Goal: Task Accomplishment & Management: Use online tool/utility

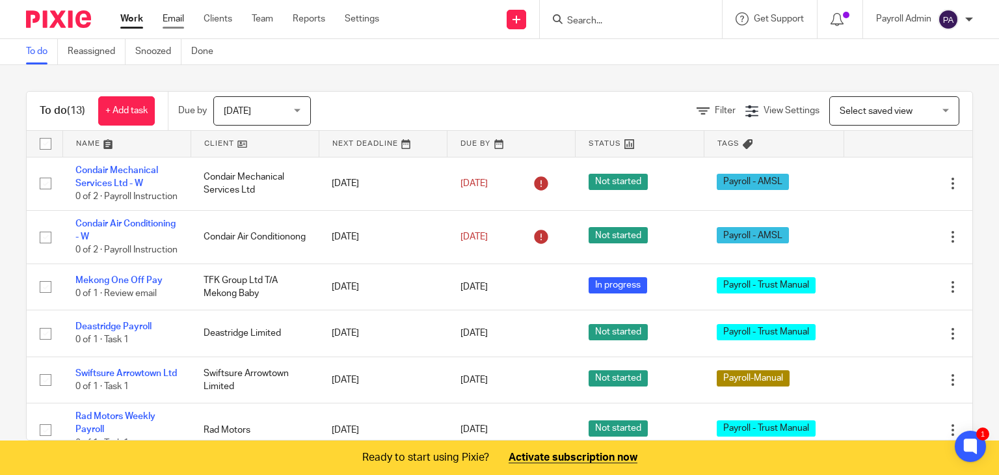
click at [170, 16] on link "Email" at bounding box center [173, 18] width 21 height 13
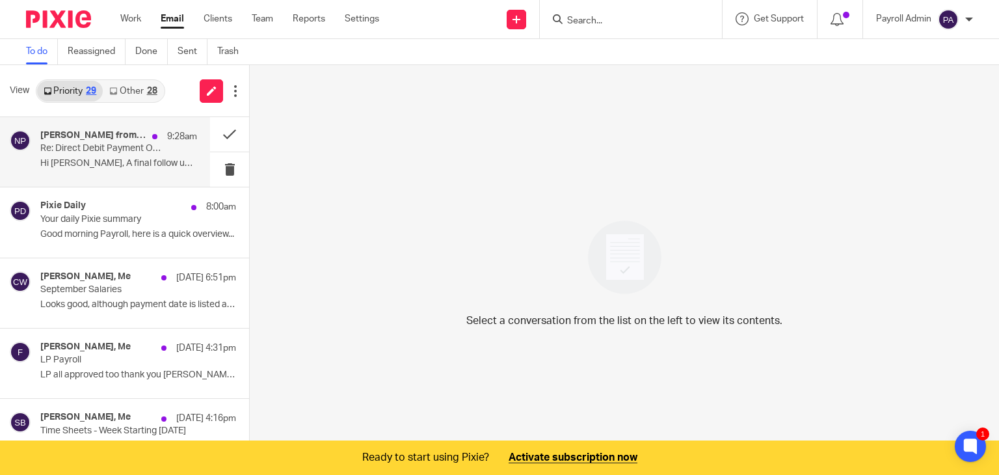
click at [88, 158] on p "Hi Daleya, A final follow up from me here -..." at bounding box center [118, 163] width 157 height 11
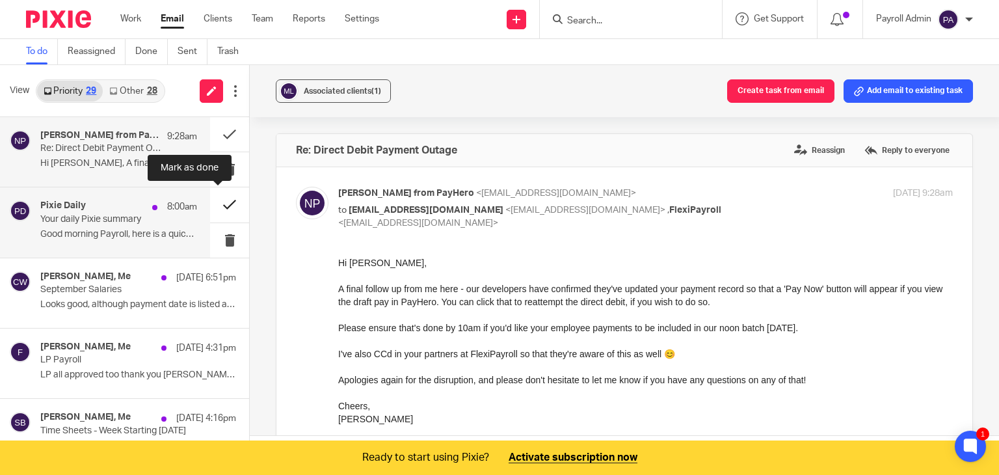
click at [219, 201] on button at bounding box center [229, 204] width 39 height 34
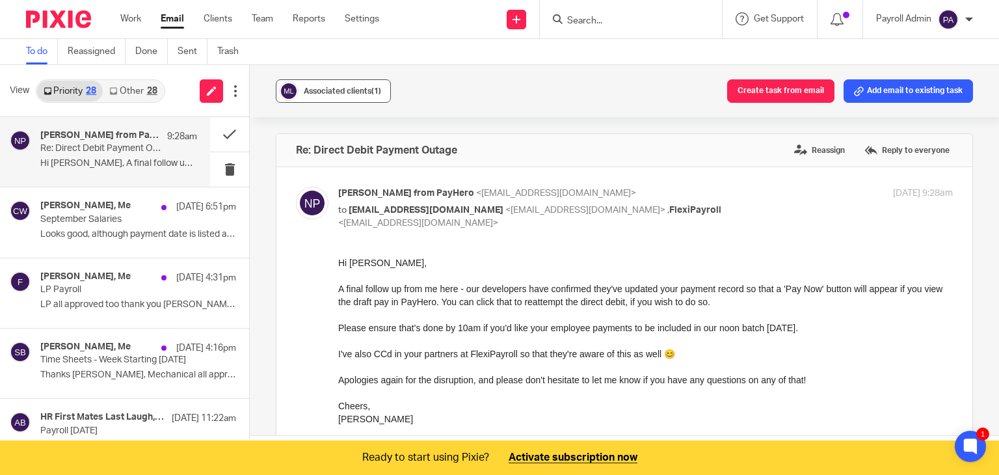
click at [328, 93] on span "Associated clients (1)" at bounding box center [342, 91] width 77 height 8
click at [219, 131] on button at bounding box center [229, 134] width 39 height 34
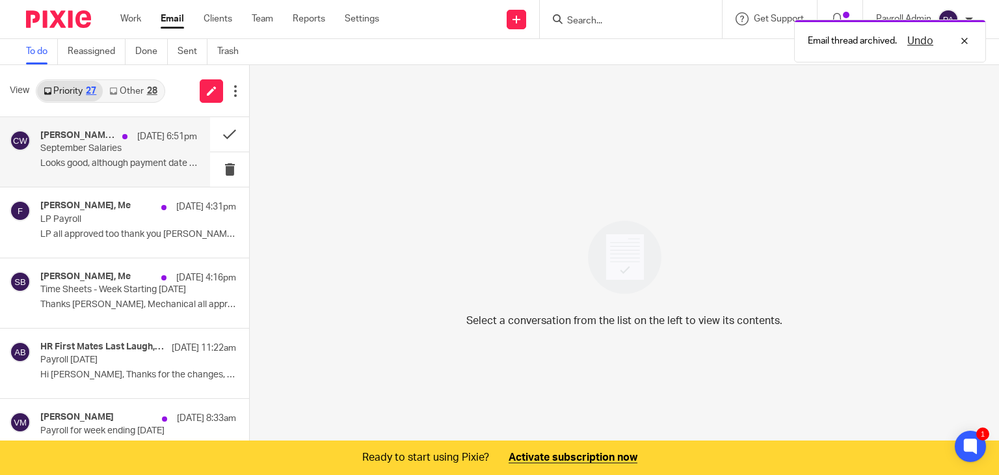
click at [83, 157] on div "Charlie Whitmore, Me 16 Sep 6:51pm September Salaries Looks good, although paym…" at bounding box center [118, 152] width 157 height 44
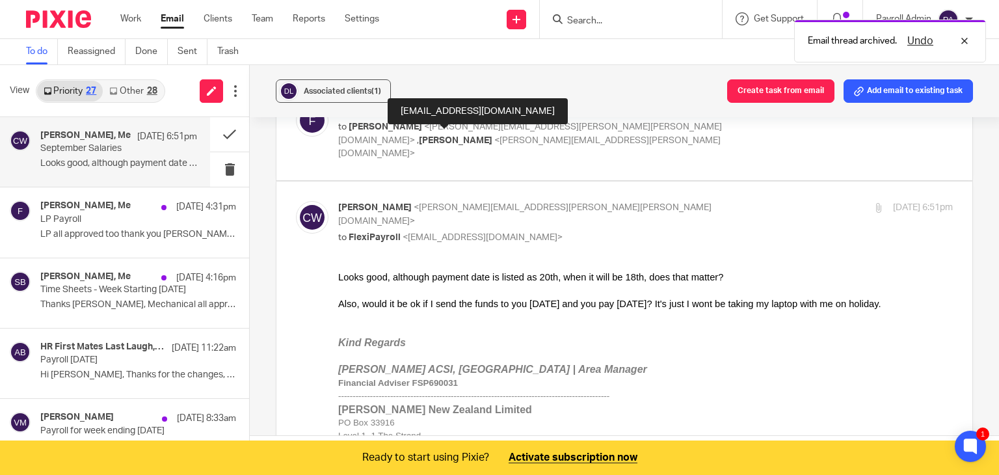
scroll to position [195, 0]
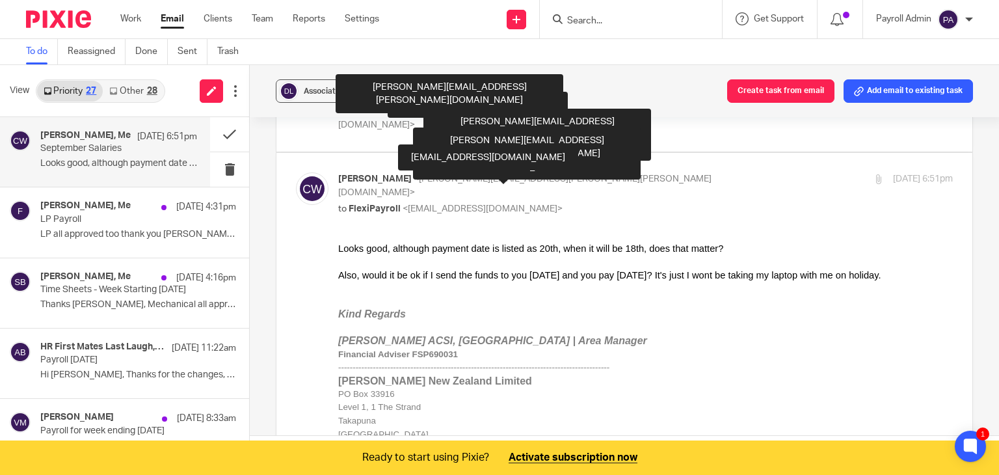
click at [725, 357] on p "Financial Adviser FSP690031 ---------------------------------------------------…" at bounding box center [645, 360] width 615 height 27
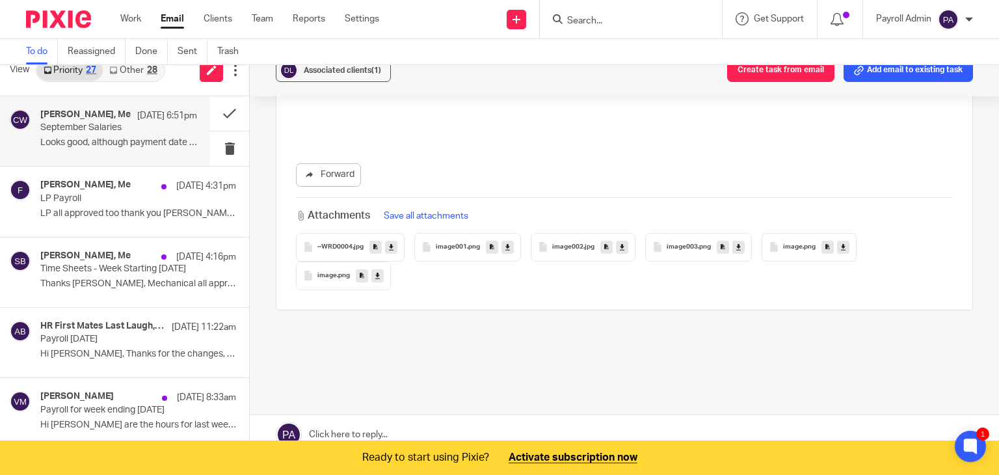
scroll to position [33, 0]
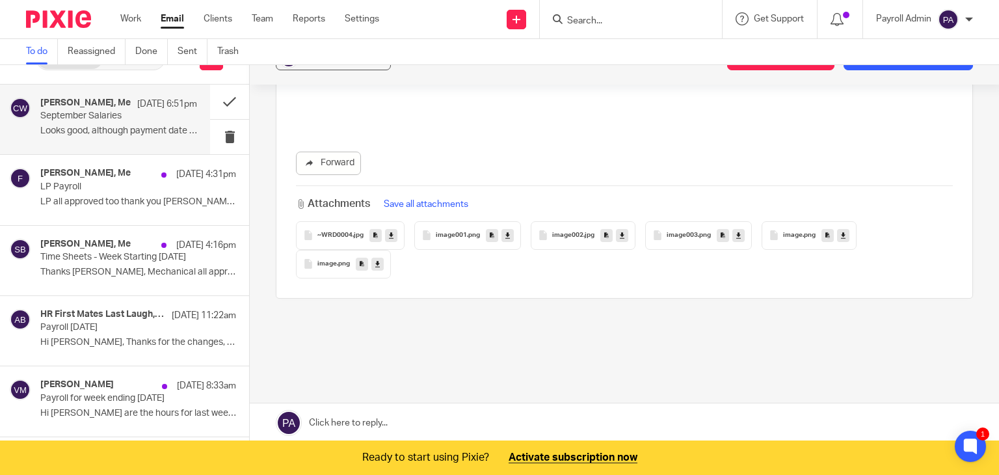
drag, startPoint x: 364, startPoint y: 417, endPoint x: 379, endPoint y: 367, distance: 51.5
click at [364, 417] on link at bounding box center [624, 422] width 749 height 39
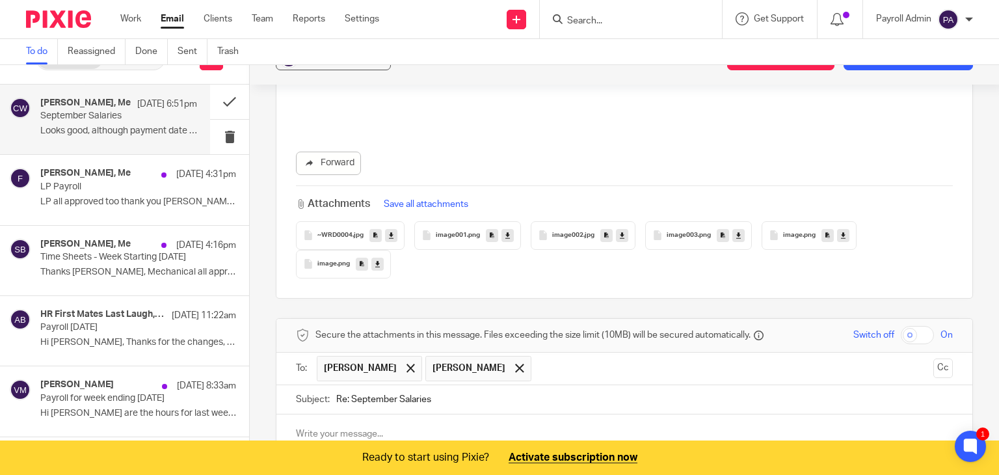
scroll to position [2685, 0]
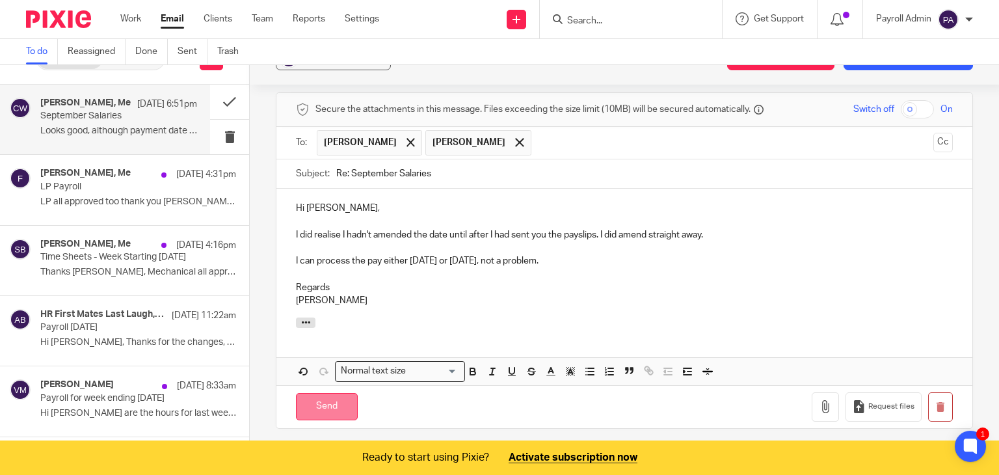
click at [330, 393] on input "Send" at bounding box center [327, 407] width 62 height 28
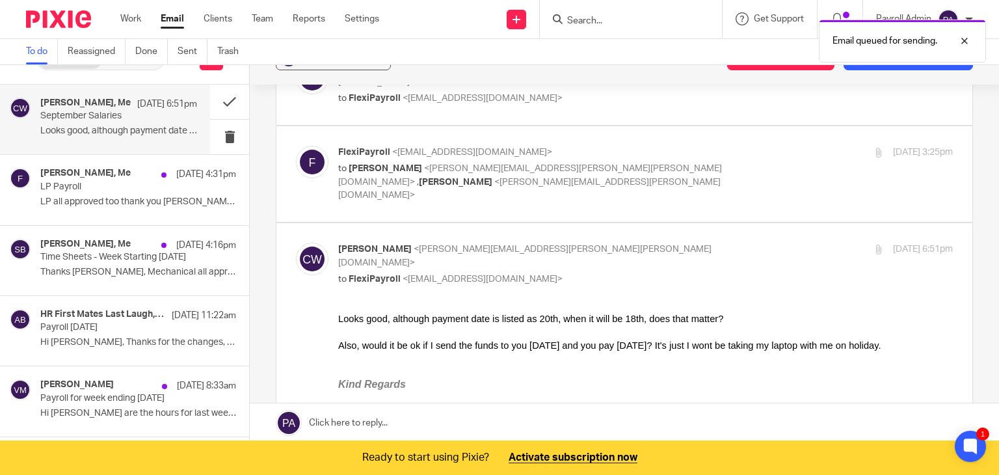
scroll to position [0, 0]
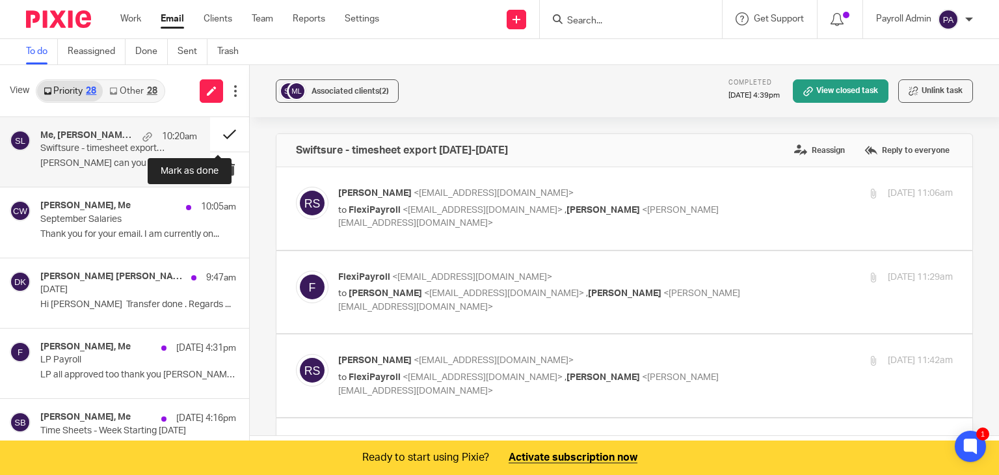
click at [215, 131] on button at bounding box center [229, 134] width 39 height 34
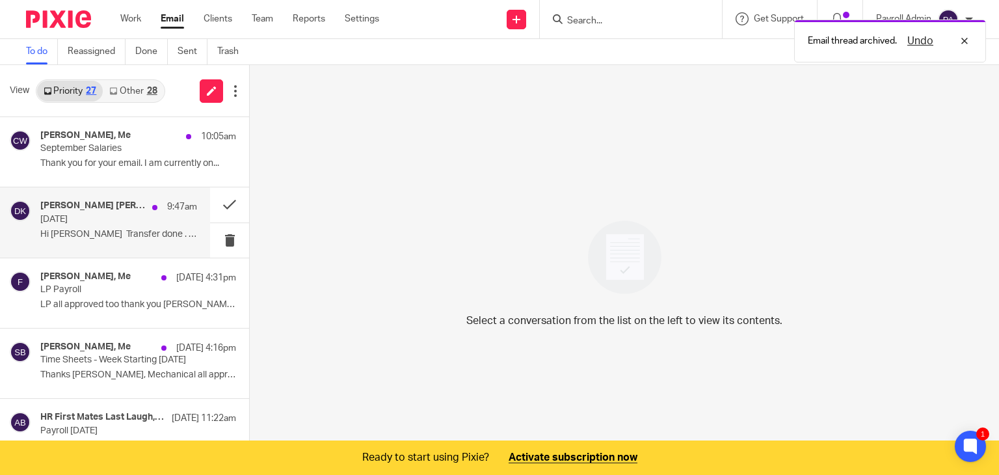
click at [85, 219] on p "[DATE]" at bounding box center [103, 219] width 126 height 11
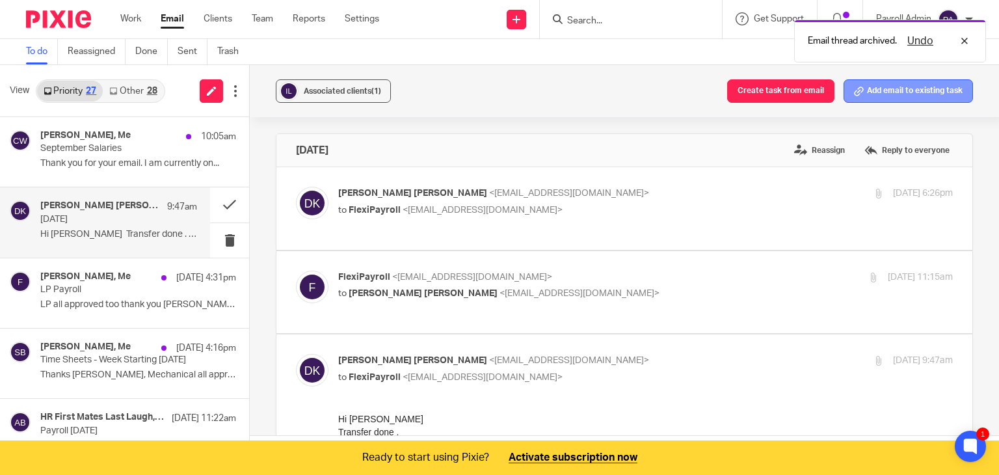
click at [904, 85] on button "Add email to existing task" at bounding box center [908, 90] width 129 height 23
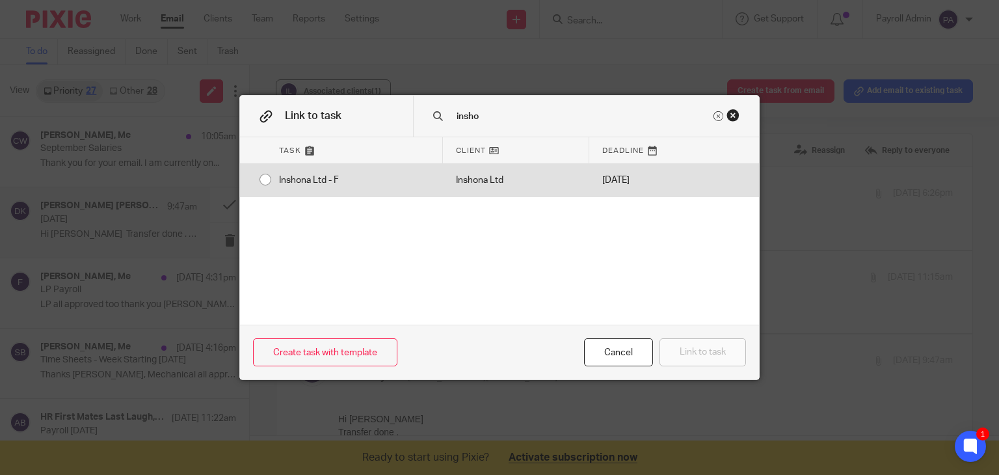
type input "insho"
click at [266, 176] on div "Inshona Ltd - F" at bounding box center [354, 180] width 177 height 33
radio input "true"
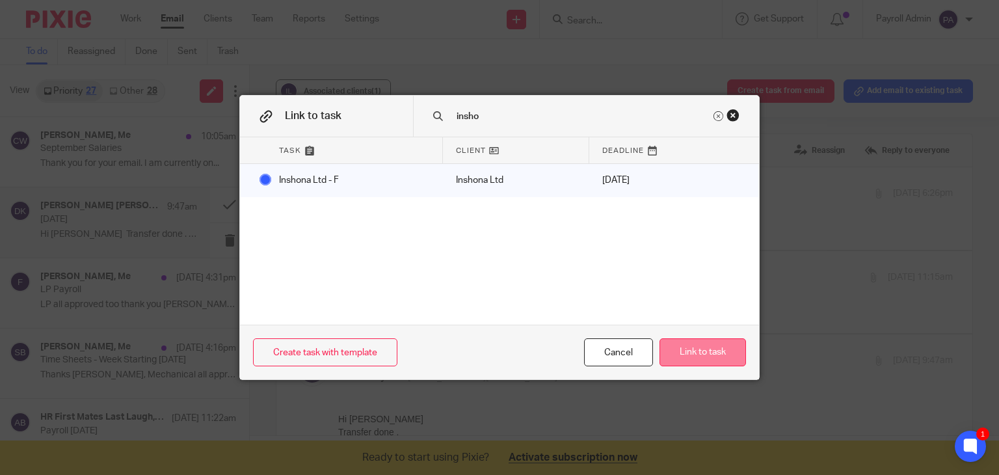
click at [721, 354] on button "Link to task" at bounding box center [702, 352] width 86 height 28
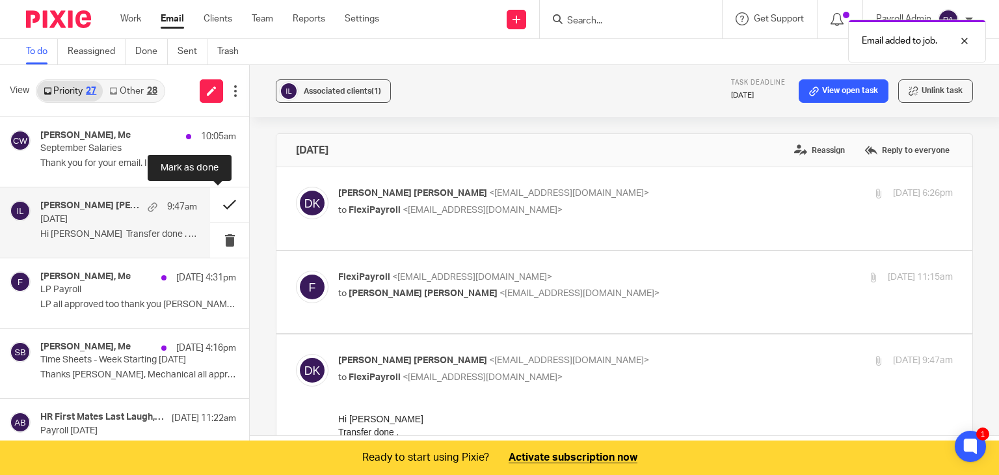
click at [215, 203] on button at bounding box center [229, 204] width 39 height 34
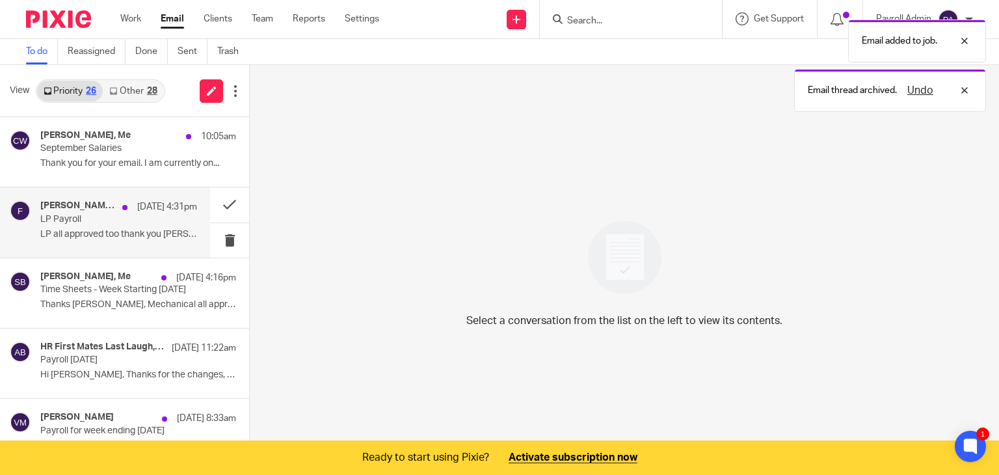
click at [94, 221] on p "LP Payroll" at bounding box center [103, 219] width 126 height 11
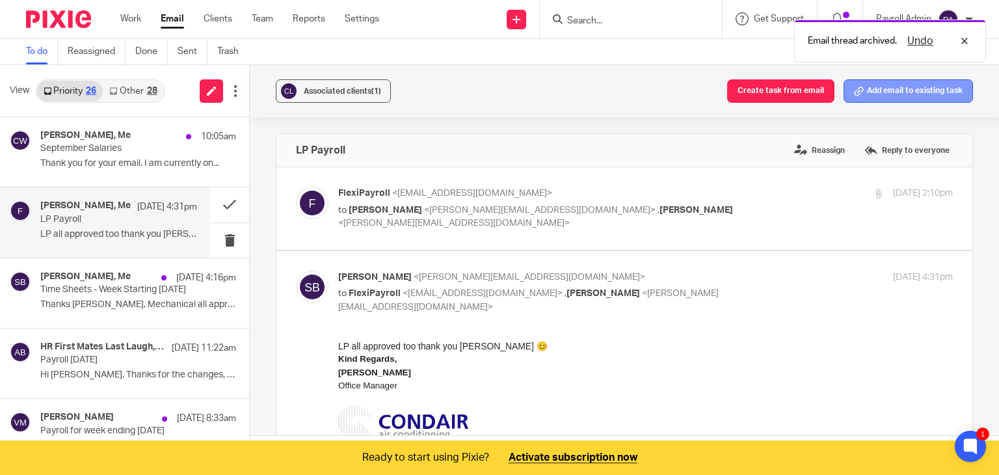
click at [906, 94] on button "Add email to existing task" at bounding box center [908, 90] width 129 height 23
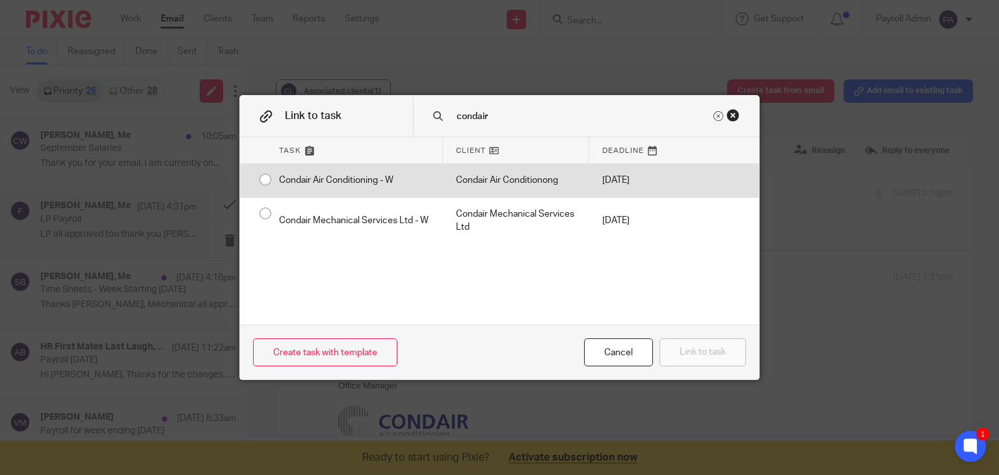
type input "condair"
click at [256, 177] on input "radio" at bounding box center [265, 179] width 25 height 25
radio input "false"
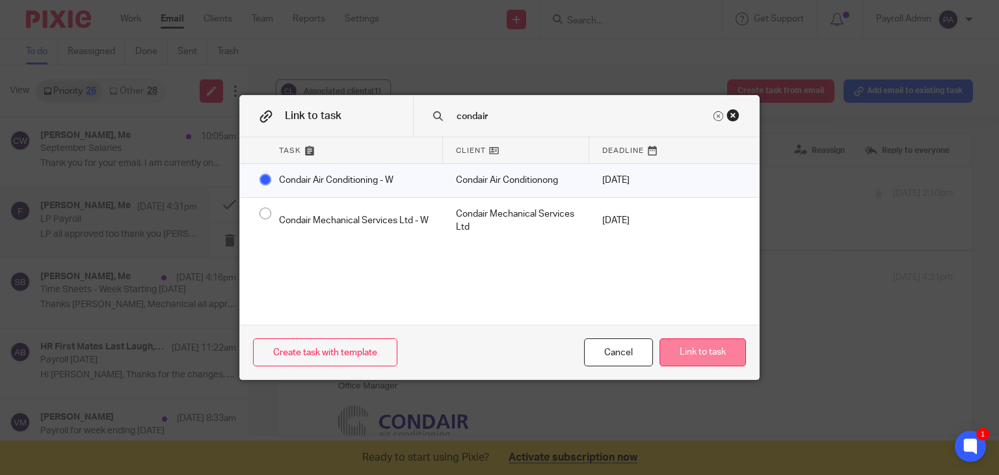
click at [708, 356] on button "Link to task" at bounding box center [702, 352] width 86 height 28
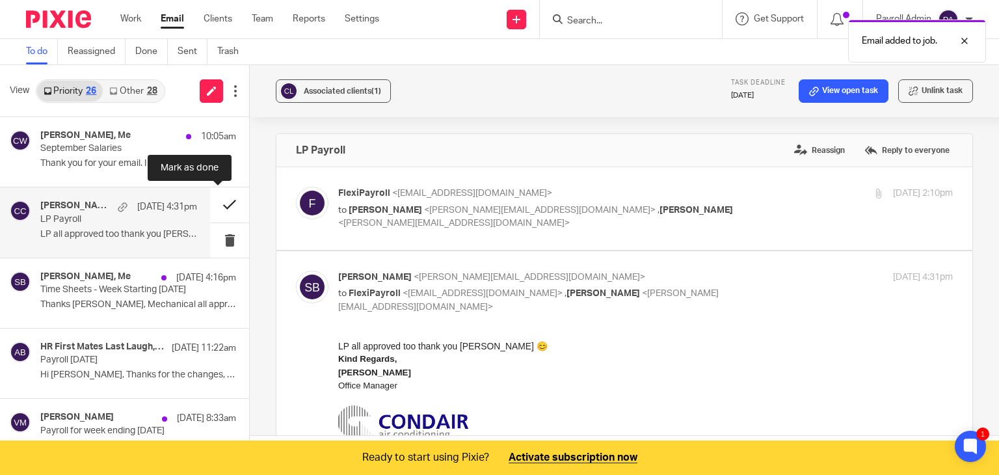
click at [211, 205] on button at bounding box center [229, 204] width 39 height 34
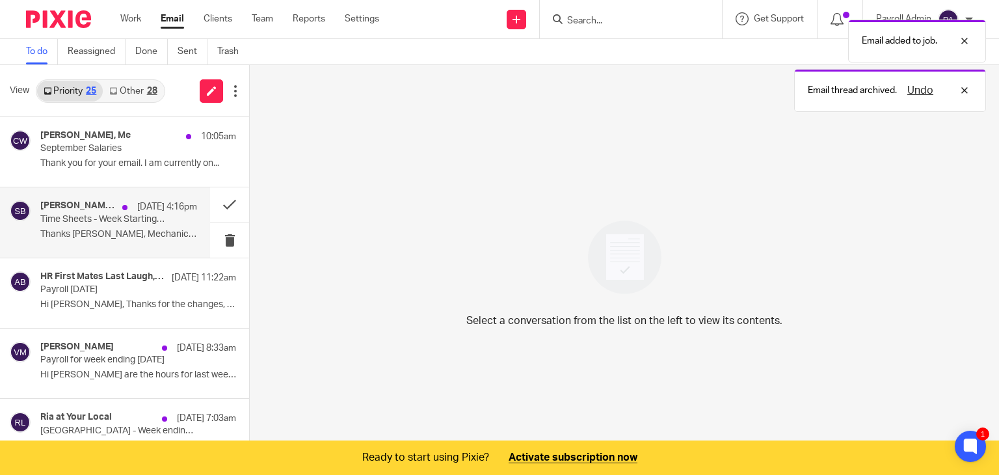
click at [116, 213] on div "[DATE] 4:16pm" at bounding box center [156, 206] width 81 height 13
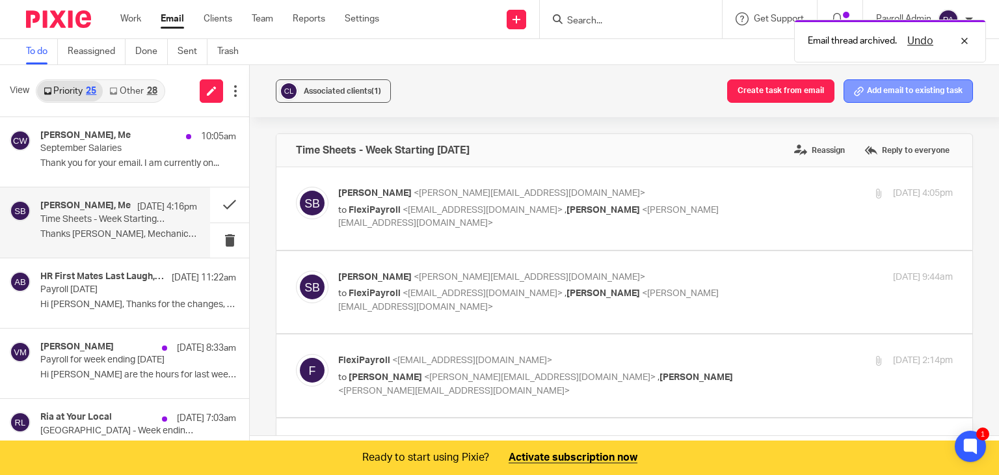
click at [899, 92] on button "Add email to existing task" at bounding box center [908, 90] width 129 height 23
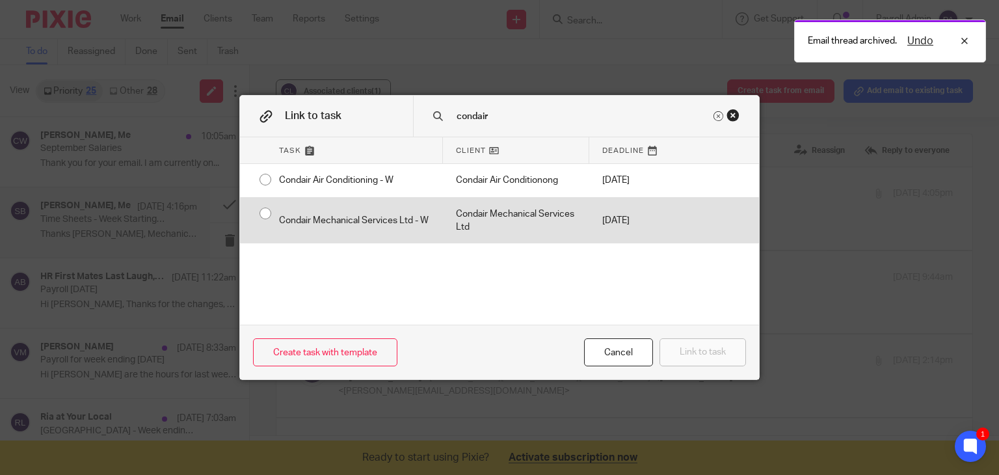
type input "condair"
drag, startPoint x: 258, startPoint y: 211, endPoint x: 265, endPoint y: 216, distance: 8.3
click at [258, 211] on input "radio" at bounding box center [265, 213] width 25 height 25
radio input "false"
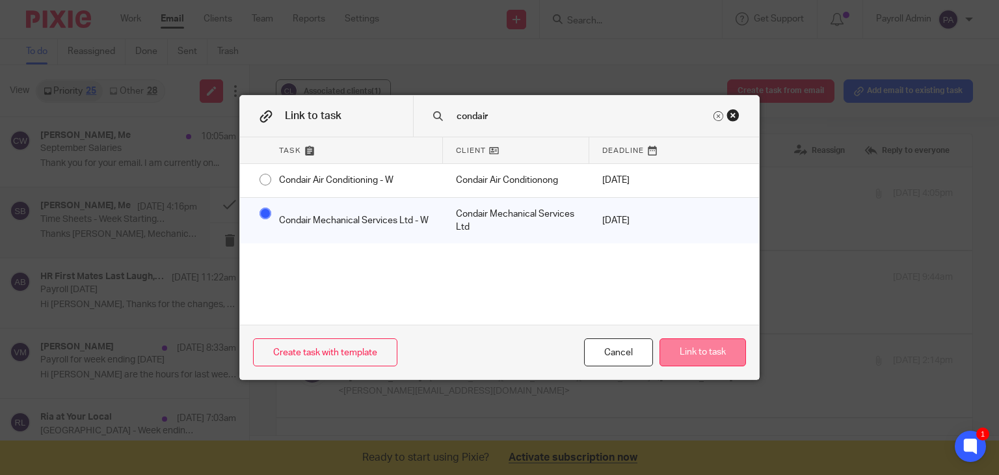
click at [705, 353] on button "Link to task" at bounding box center [702, 352] width 86 height 28
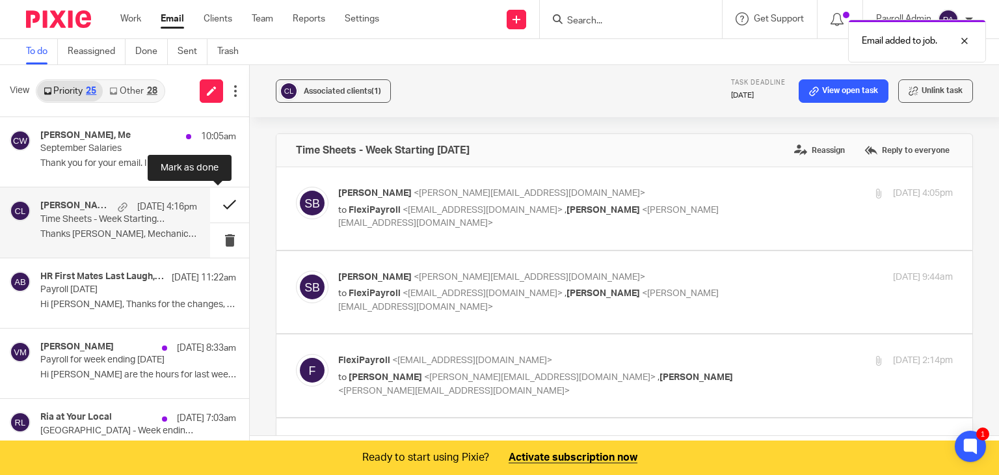
click at [214, 200] on button at bounding box center [229, 204] width 39 height 34
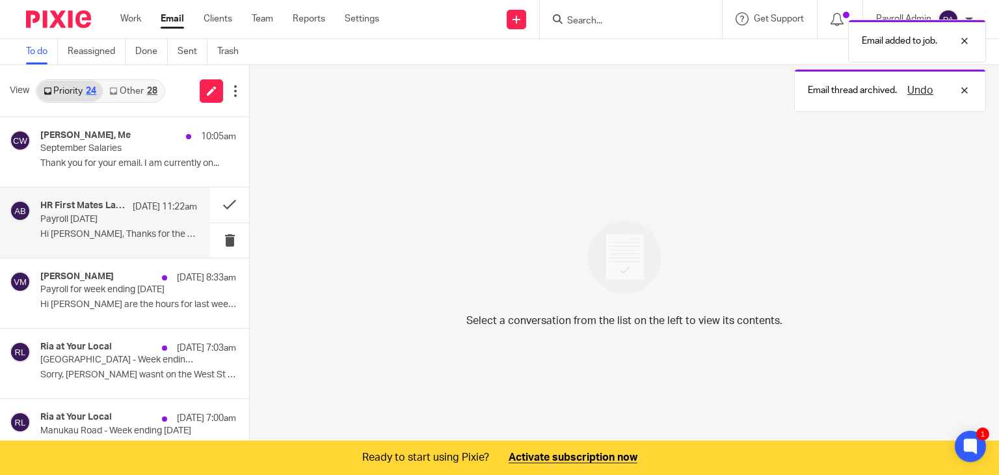
click at [116, 215] on p "Payroll [DATE]" at bounding box center [103, 219] width 126 height 11
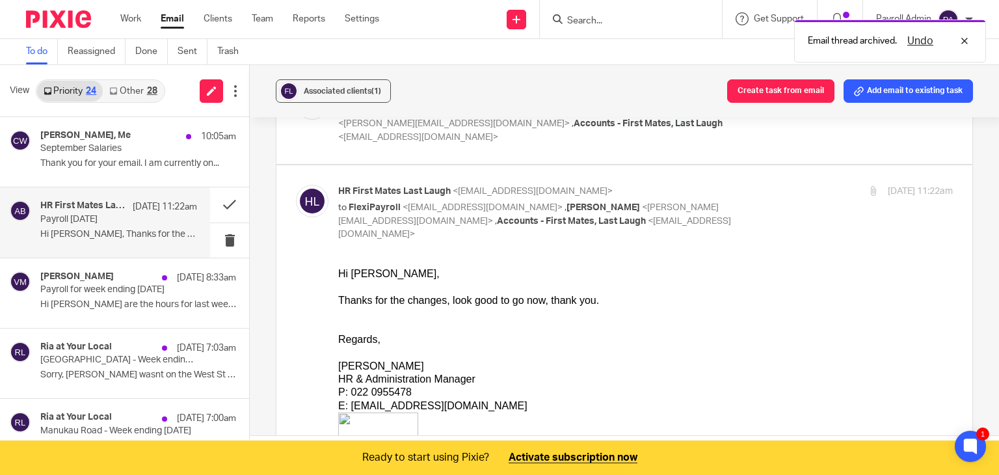
scroll to position [780, 0]
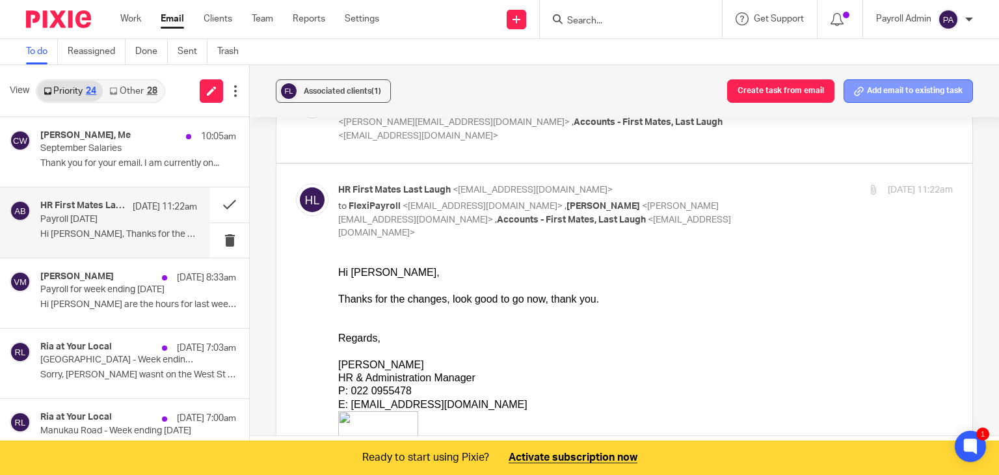
click at [877, 100] on button "Add email to existing task" at bounding box center [908, 90] width 129 height 23
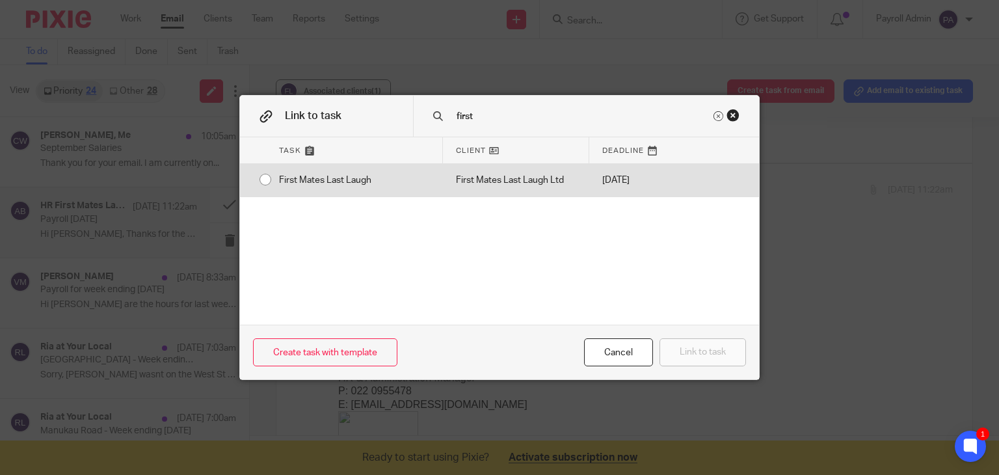
type input "first"
click at [257, 176] on input "radio" at bounding box center [265, 179] width 25 height 25
radio input "false"
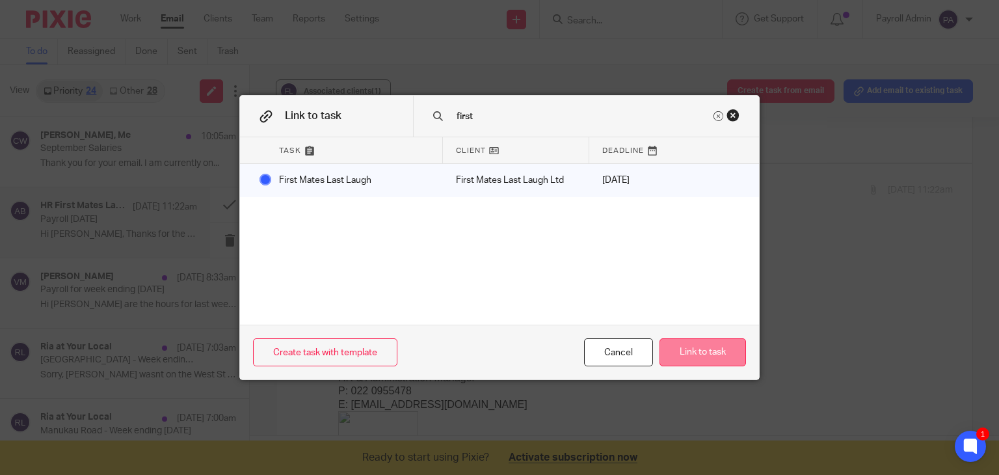
click at [703, 354] on button "Link to task" at bounding box center [702, 352] width 86 height 28
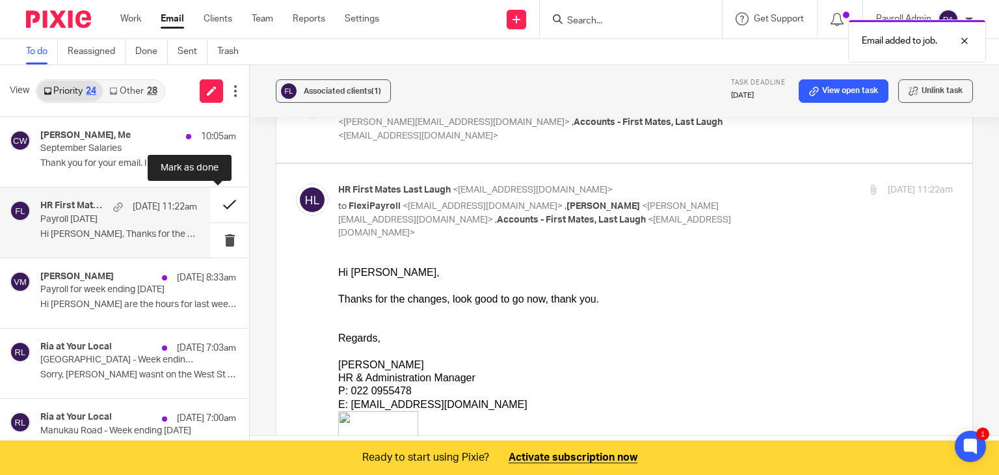
scroll to position [0, 0]
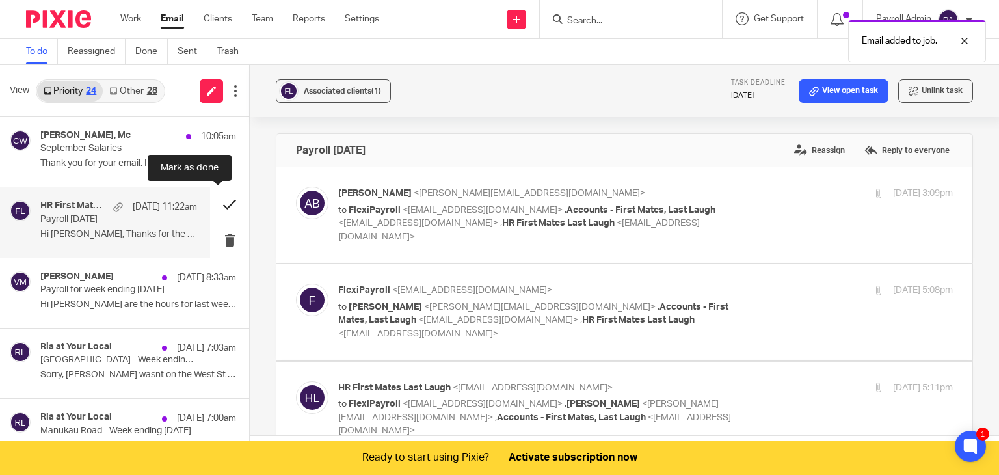
click at [220, 200] on button at bounding box center [229, 204] width 39 height 34
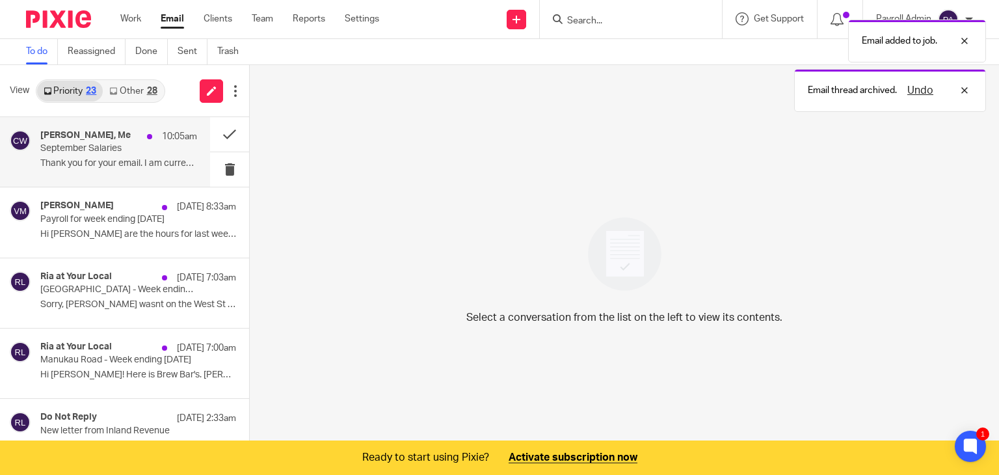
click at [112, 148] on p "September Salaries" at bounding box center [103, 148] width 126 height 11
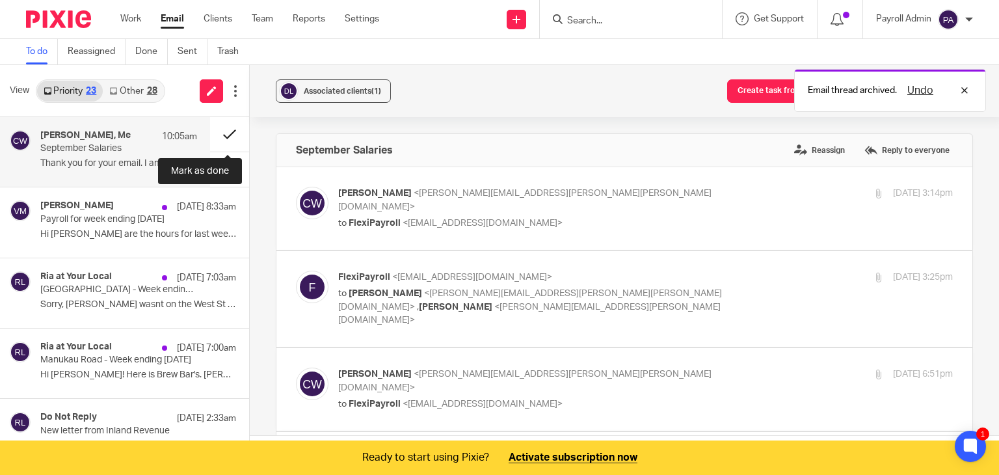
click at [223, 133] on button at bounding box center [229, 134] width 39 height 34
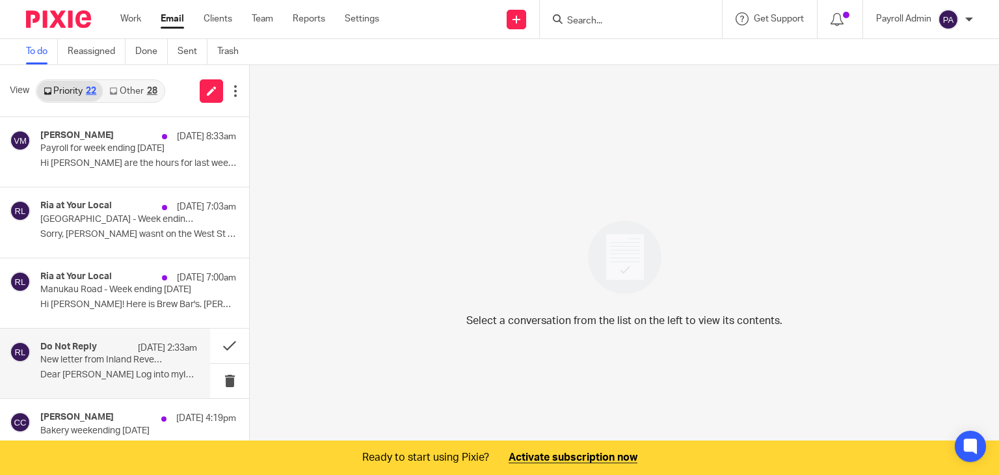
click at [111, 356] on p "New letter from Inland Revenue" at bounding box center [103, 359] width 126 height 11
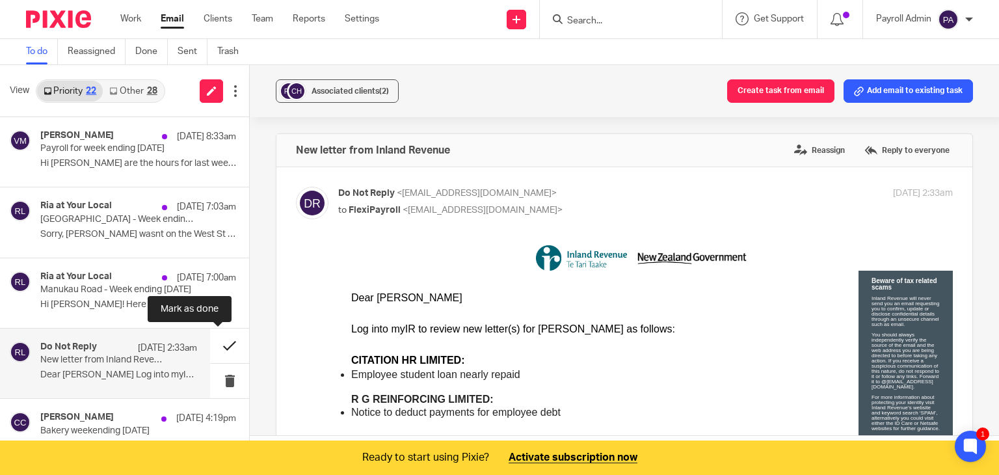
click at [214, 341] on button at bounding box center [229, 345] width 39 height 34
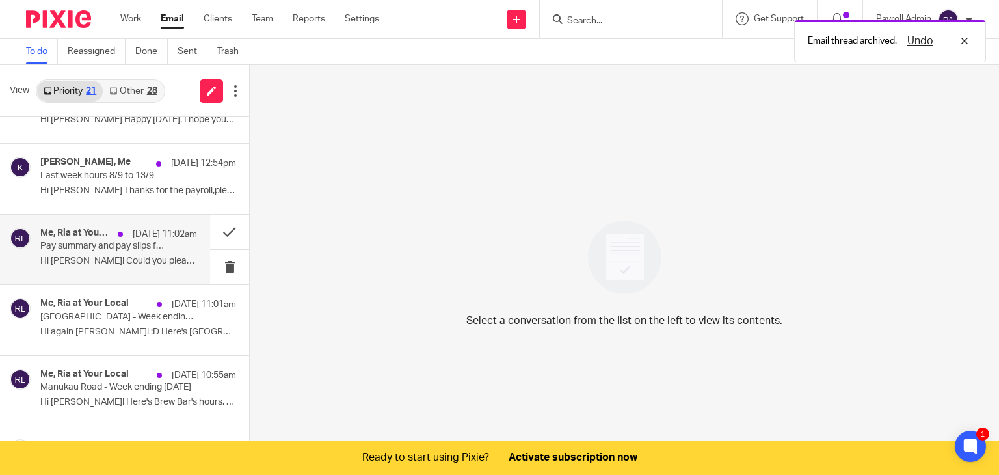
scroll to position [260, 0]
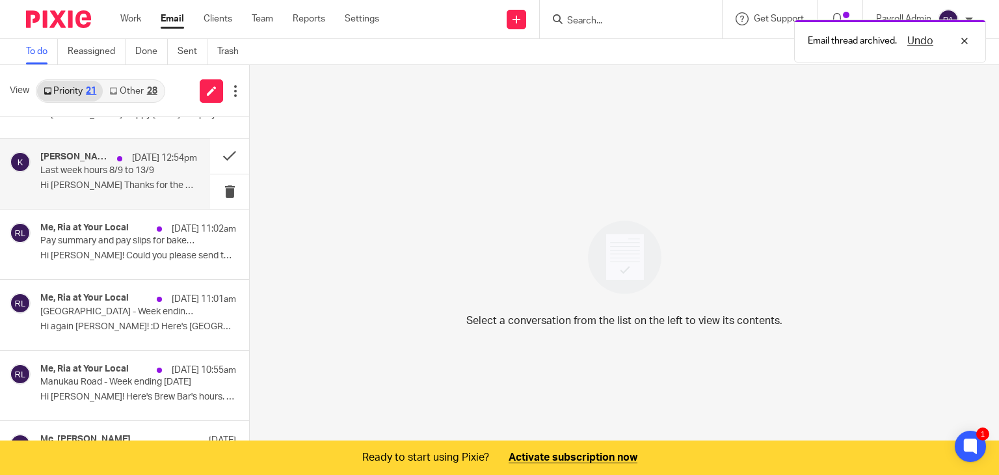
click at [94, 156] on h4 "[PERSON_NAME], Me" at bounding box center [75, 157] width 70 height 11
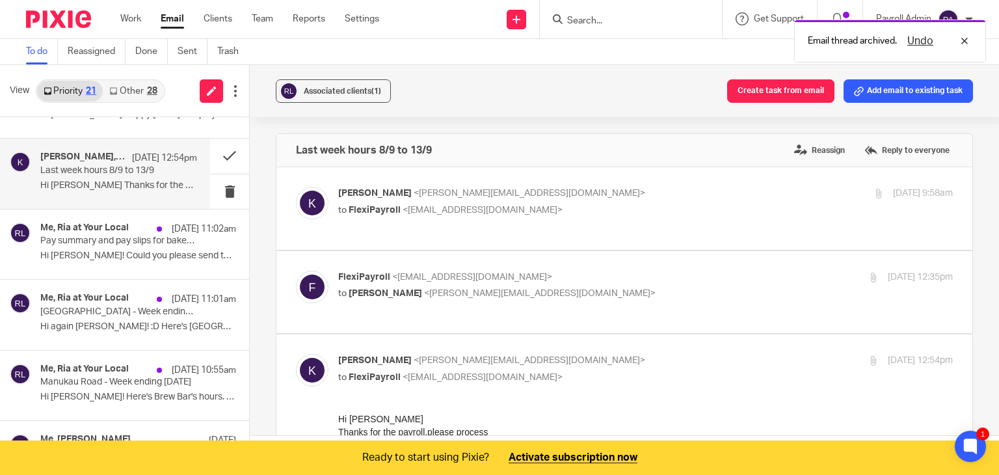
scroll to position [0, 0]
click at [902, 92] on button "Add email to existing task" at bounding box center [908, 90] width 129 height 23
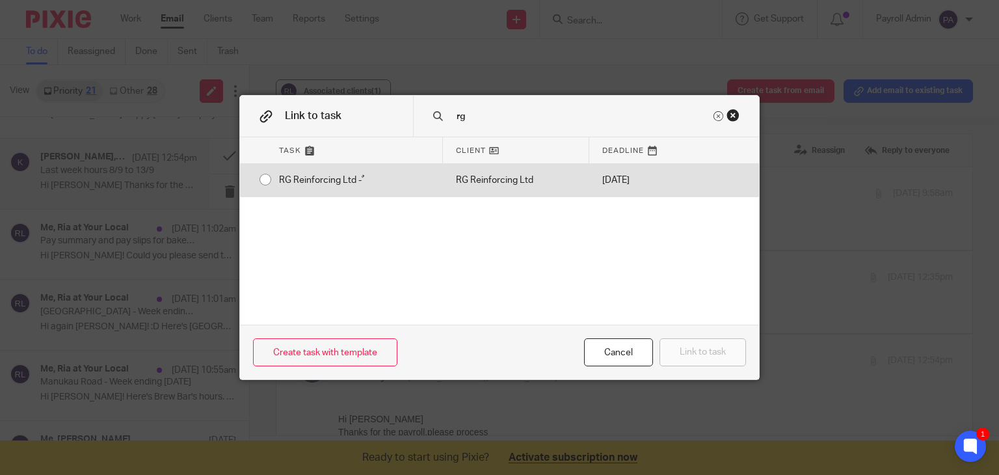
type input "rg"
click at [266, 180] on div "RG Reinforcing Ltd - ٌ" at bounding box center [354, 180] width 177 height 33
radio input "true"
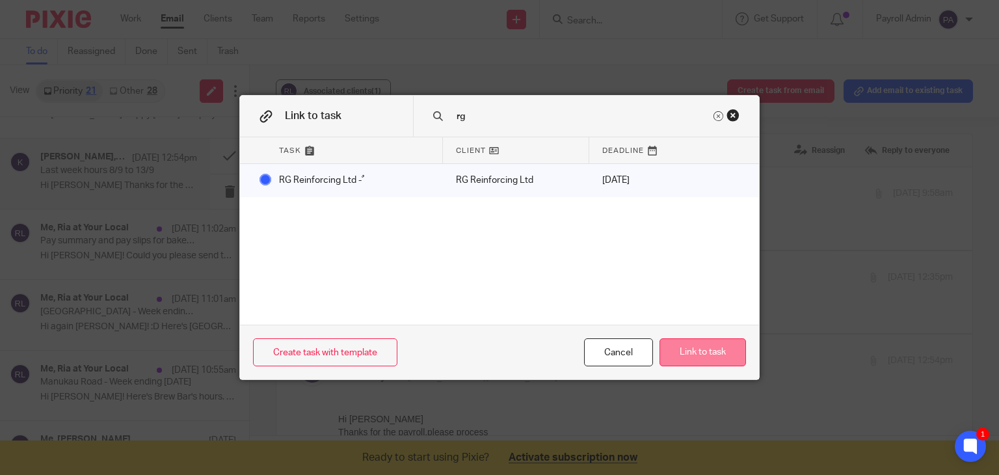
click at [719, 353] on button "Link to task" at bounding box center [702, 352] width 86 height 28
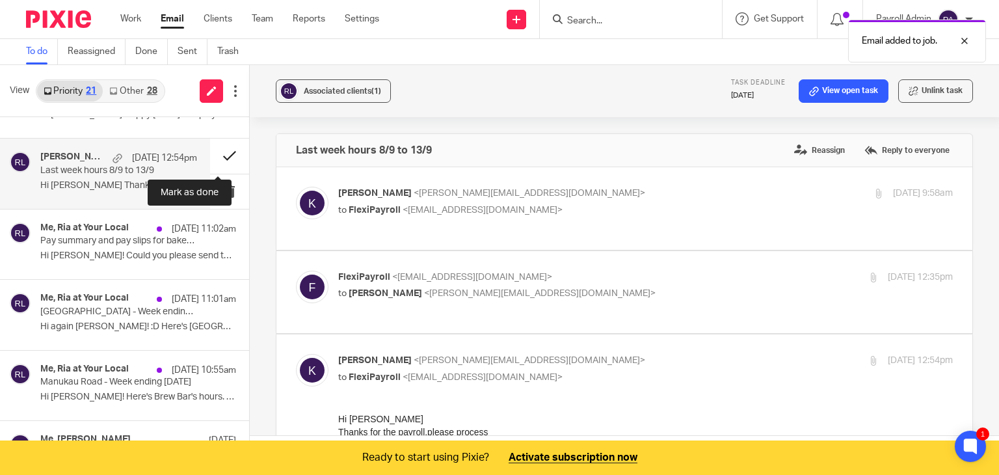
click at [213, 152] on button at bounding box center [229, 156] width 39 height 34
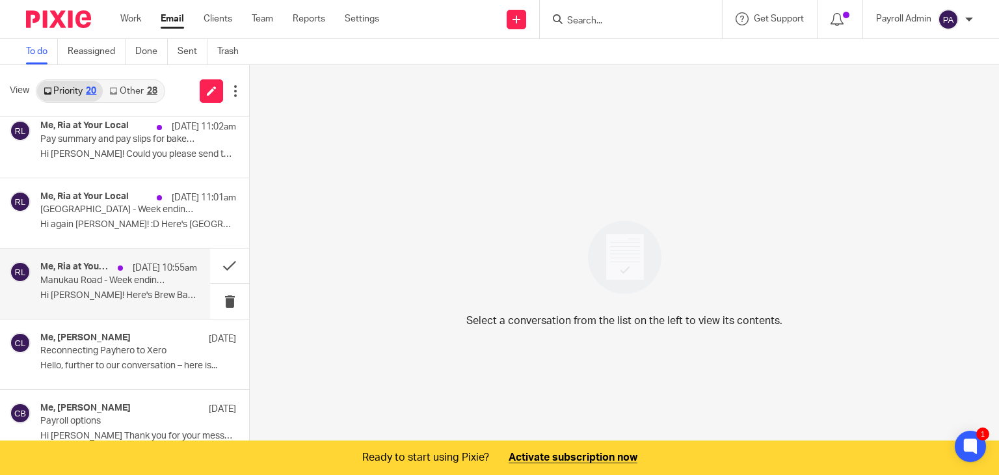
scroll to position [390, 0]
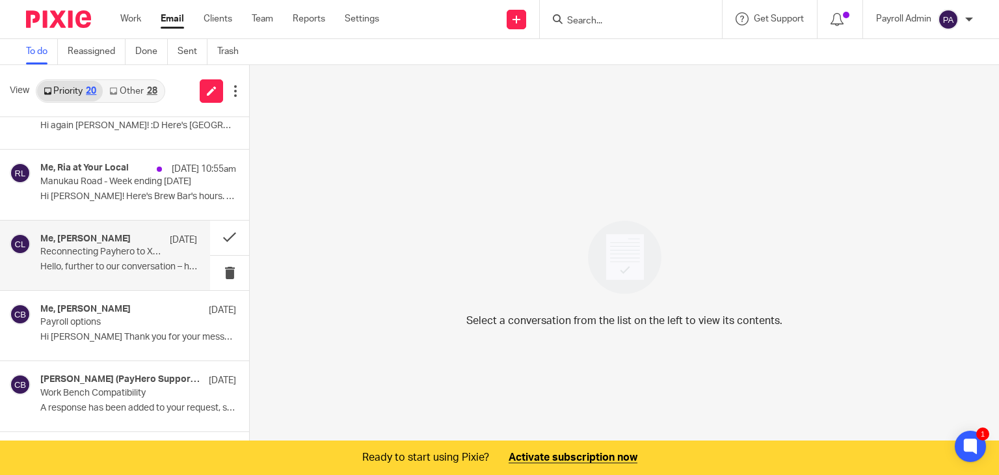
click at [100, 246] on p "Reconnecting Payhero to Xero" at bounding box center [103, 251] width 126 height 11
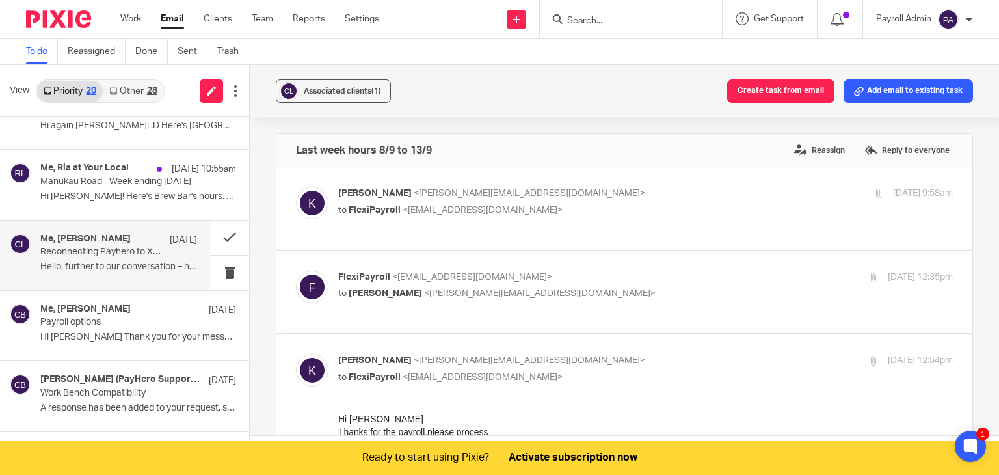
click at [100, 246] on p "Reconnecting Payhero to Xero" at bounding box center [103, 251] width 126 height 11
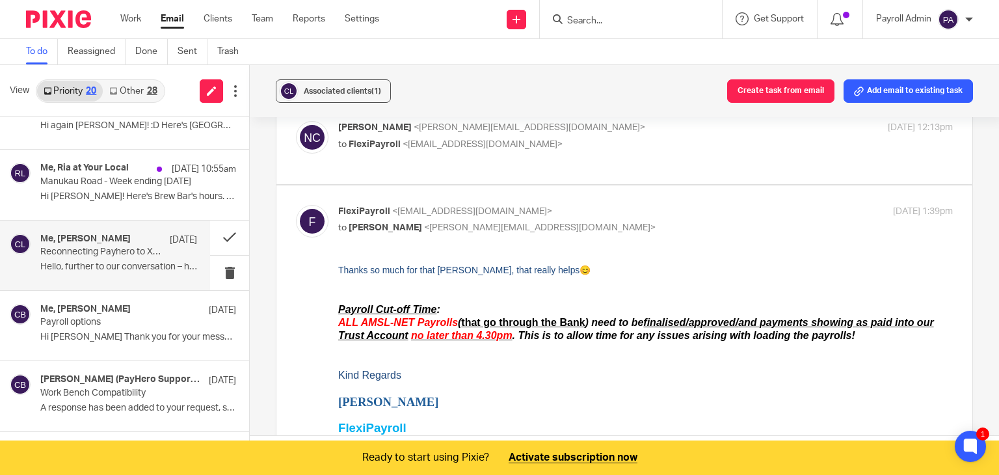
scroll to position [65, 0]
click at [558, 139] on p "to FlexiPayroll <admin@flexipayroll.co.nz>" at bounding box center [543, 146] width 410 height 14
checkbox input "true"
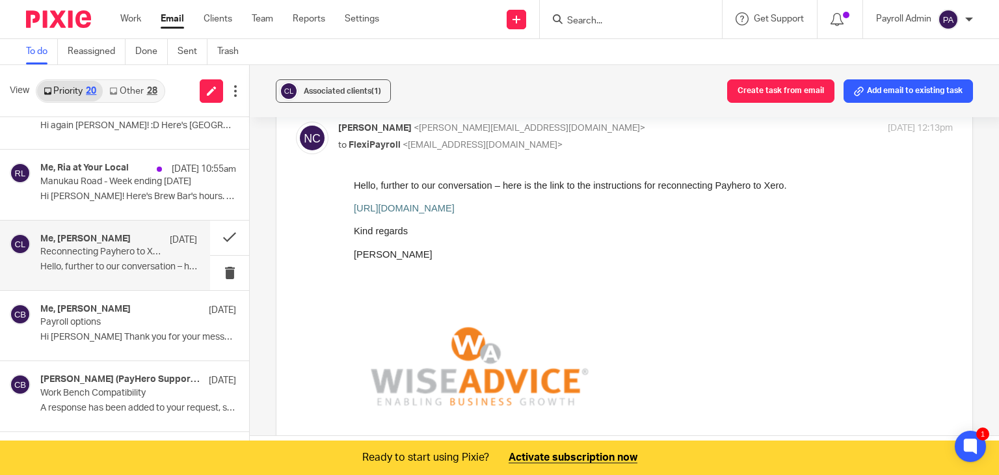
scroll to position [0, 0]
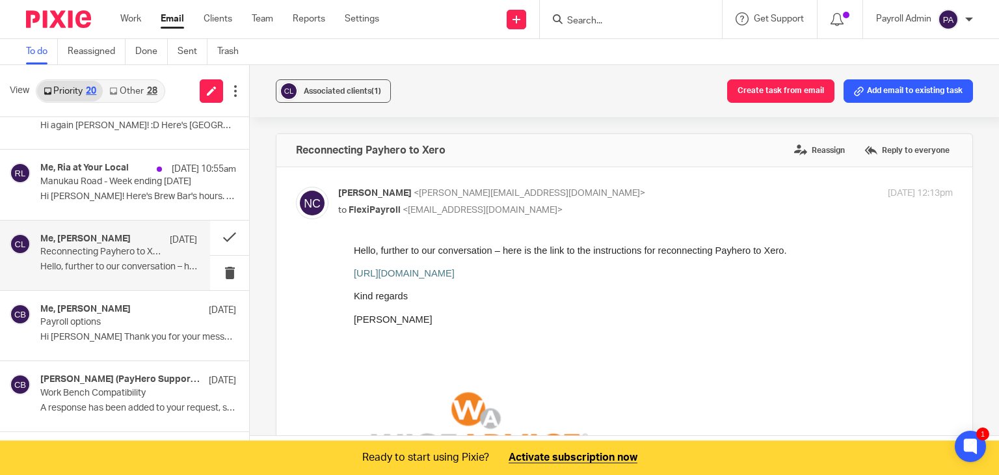
click at [455, 270] on span "https://support.payhero.co.nz/hc/en-us/articles/360002749415-Xero-Integration" at bounding box center [404, 273] width 101 height 10
